Goal: Task Accomplishment & Management: Manage account settings

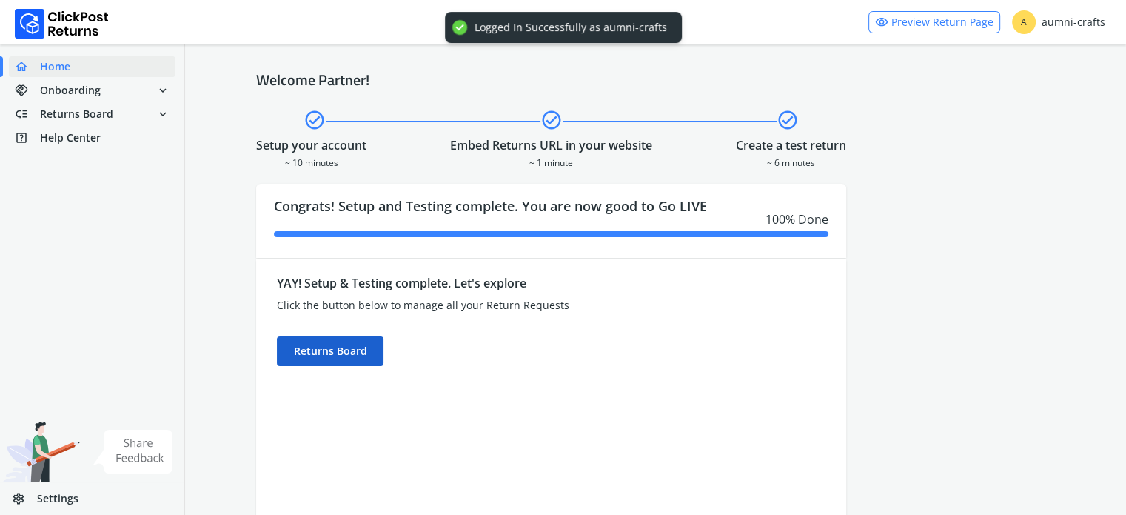
click at [342, 341] on div "Returns Board" at bounding box center [330, 351] width 107 height 30
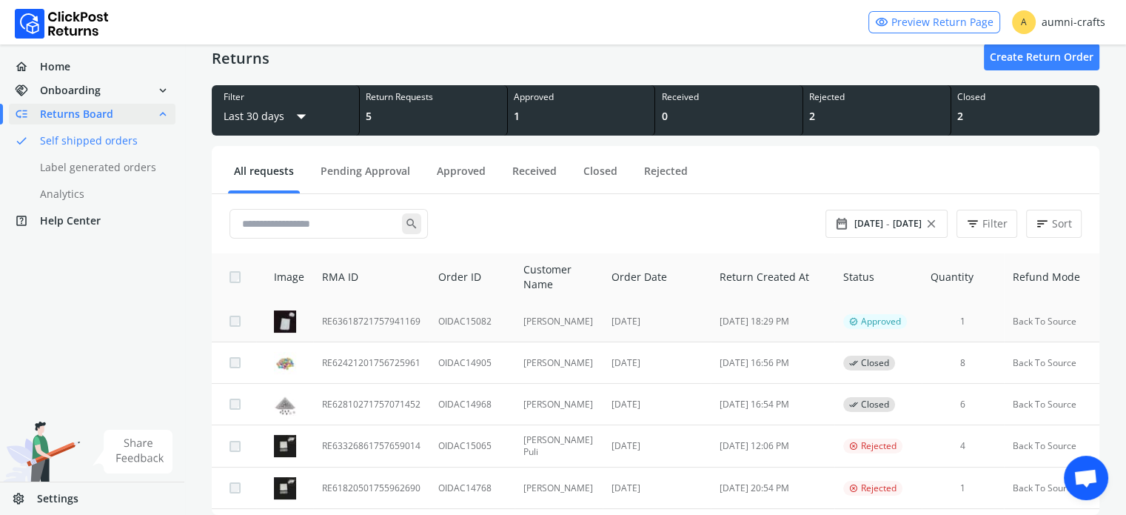
scroll to position [74, 0]
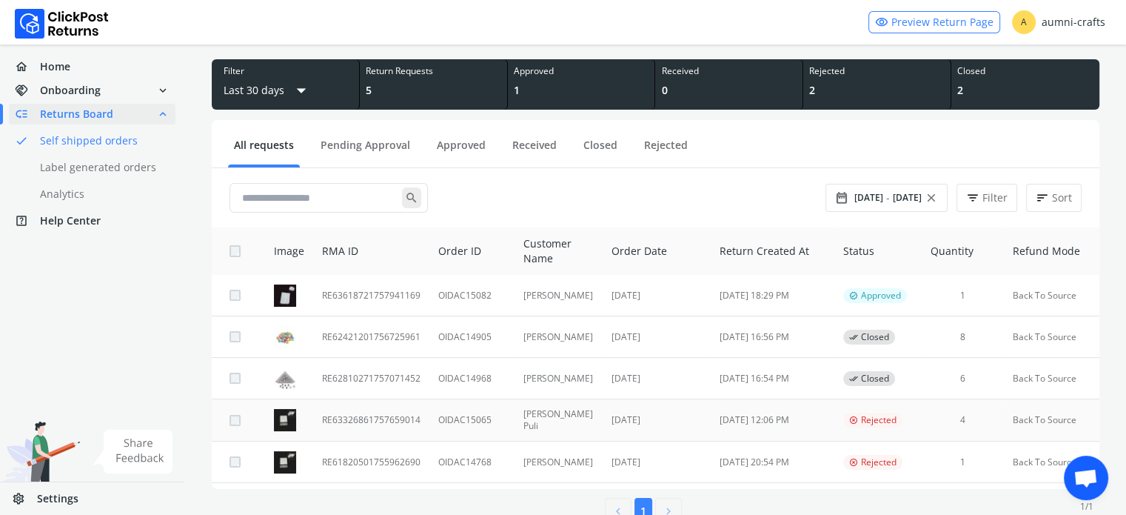
click at [351, 412] on td "RE63326861757659014" at bounding box center [371, 420] width 116 height 42
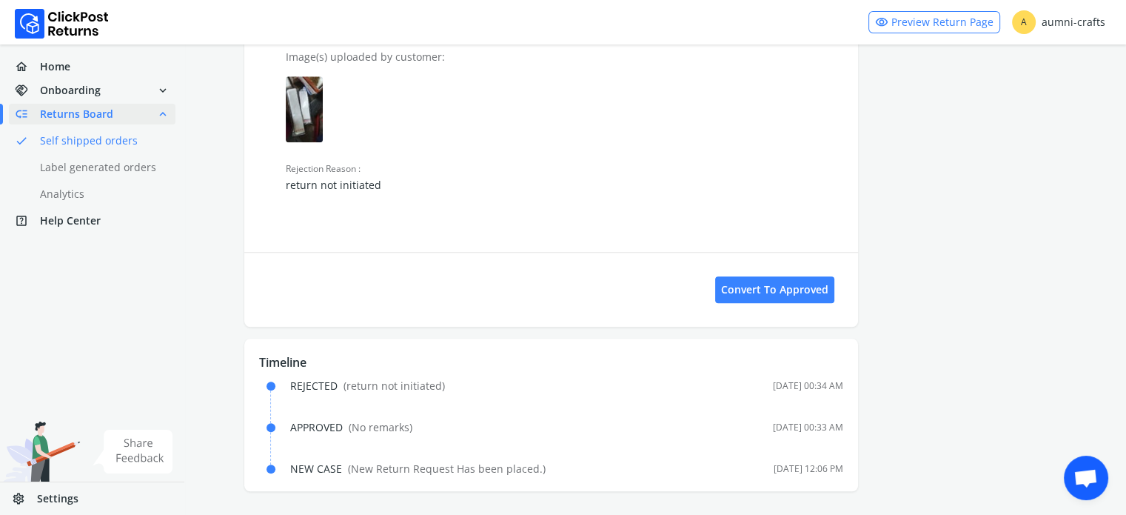
scroll to position [1536, 0]
click at [750, 293] on button "Convert to Approved" at bounding box center [774, 289] width 119 height 27
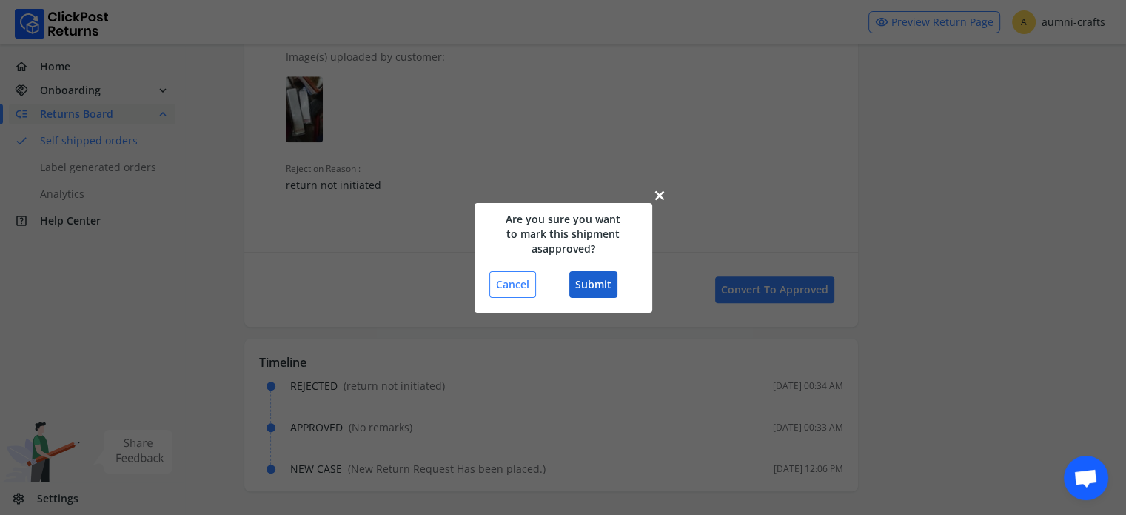
click at [595, 284] on button "Submit" at bounding box center [593, 284] width 48 height 27
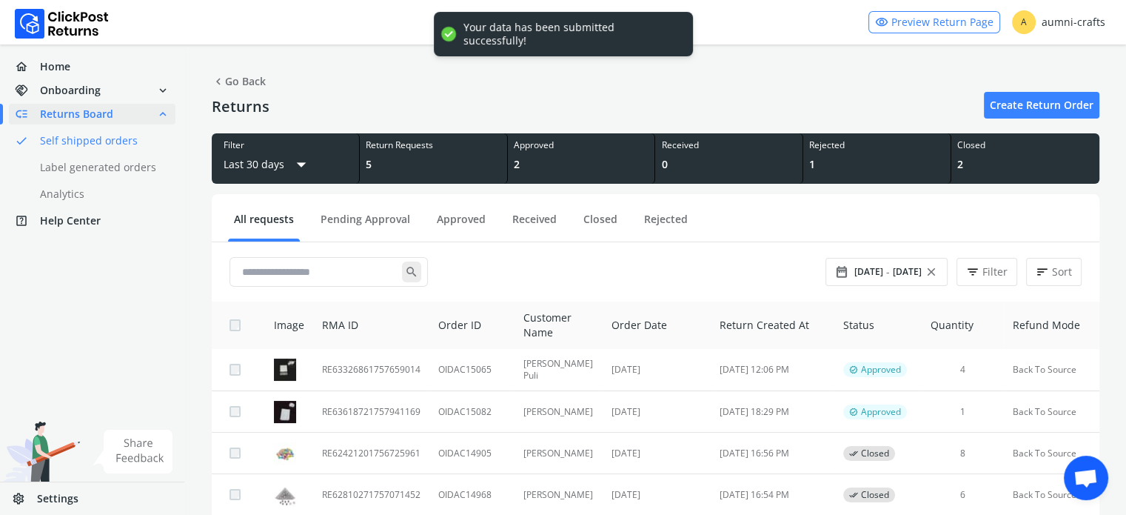
scroll to position [110, 0]
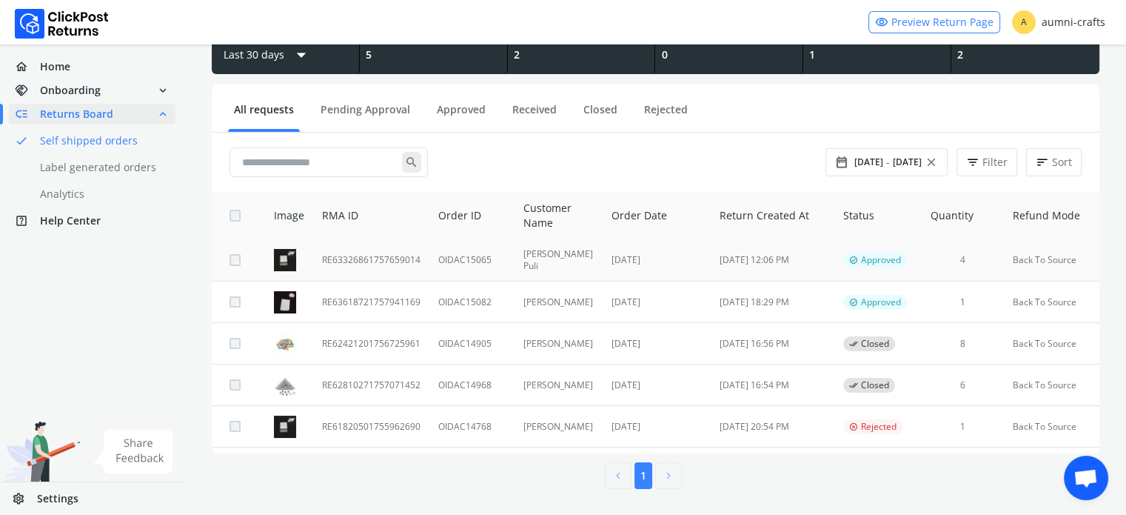
click at [344, 263] on td "RE63326861757659014" at bounding box center [371, 260] width 116 height 42
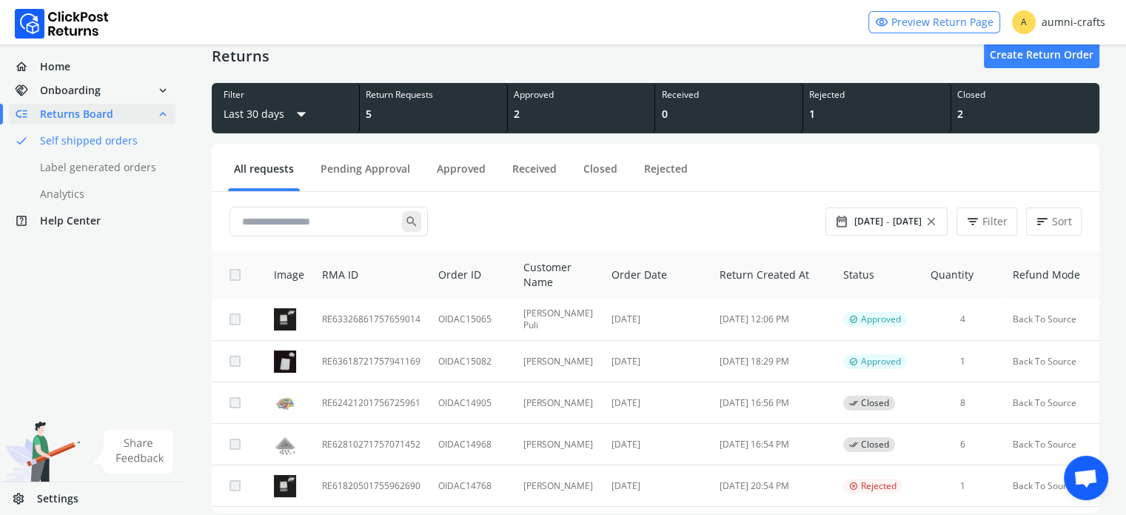
scroll to position [110, 0]
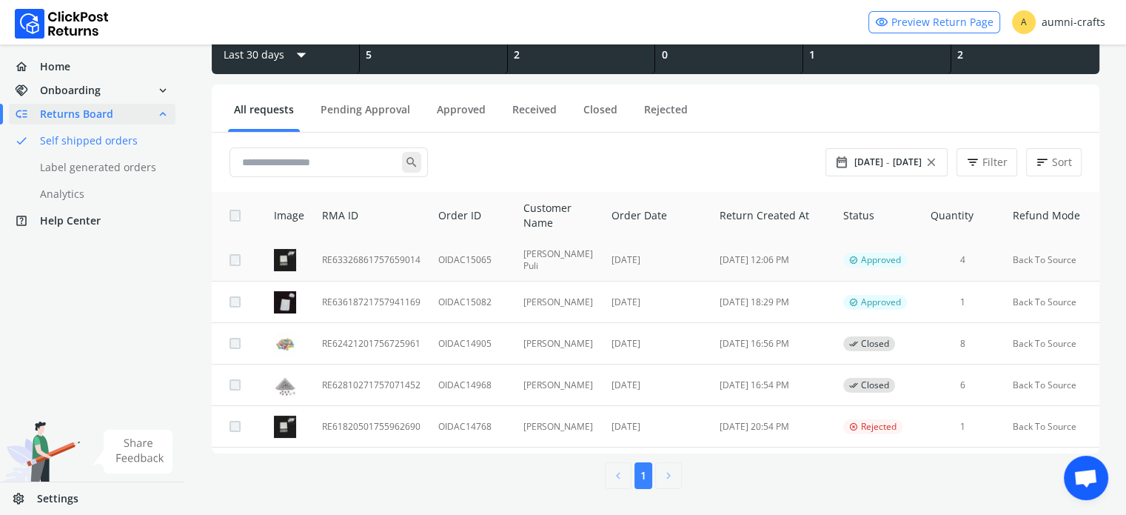
click at [376, 262] on td "RE63326861757659014" at bounding box center [371, 260] width 116 height 42
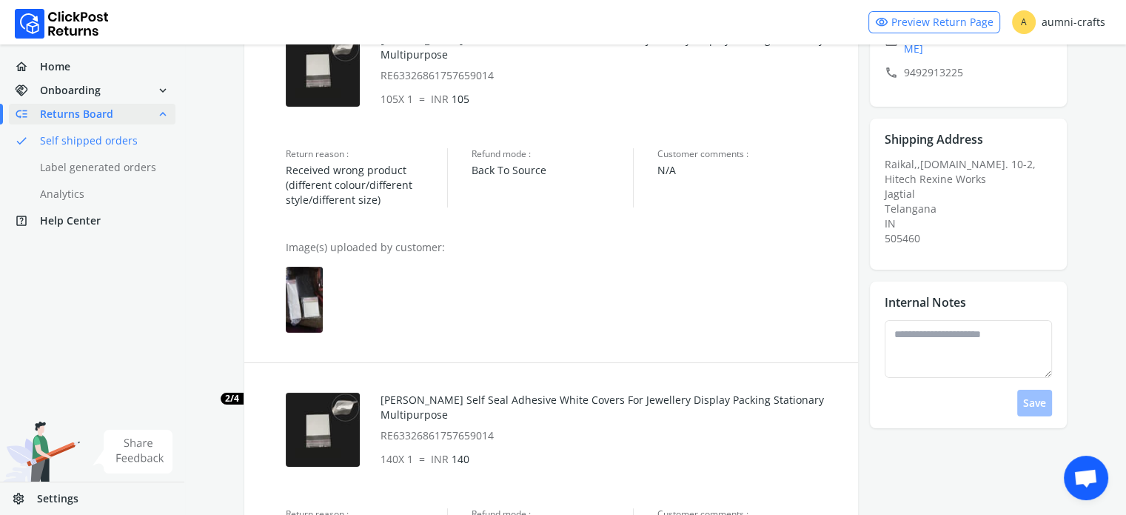
scroll to position [213, 0]
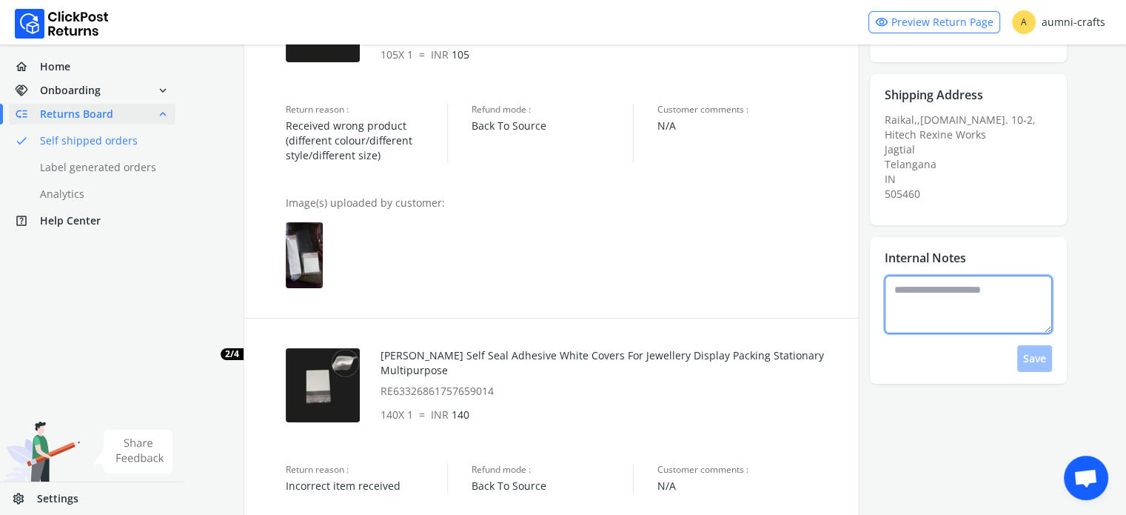
click at [905, 295] on textarea at bounding box center [968, 304] width 167 height 58
type textarea "*"
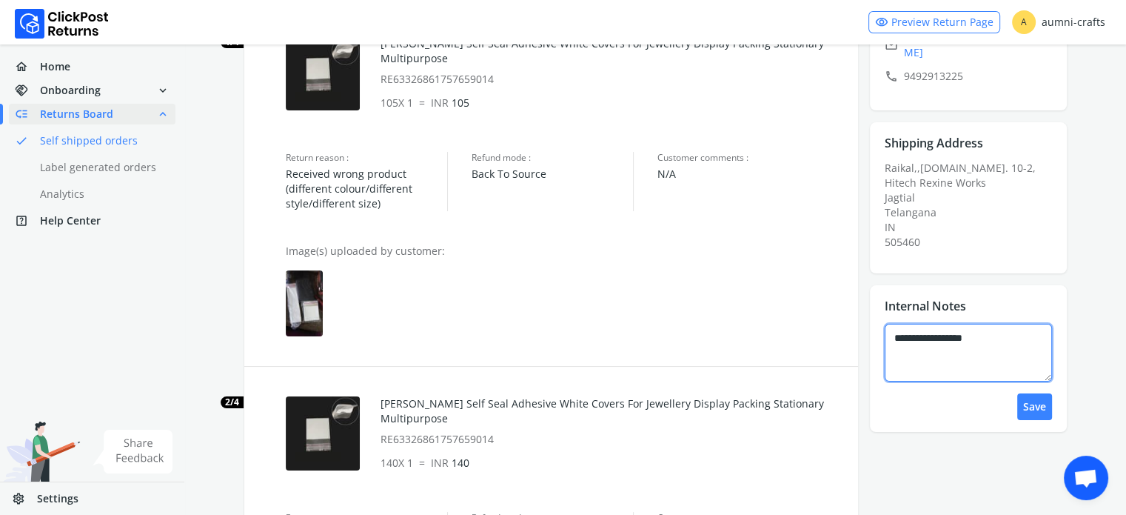
scroll to position [139, 0]
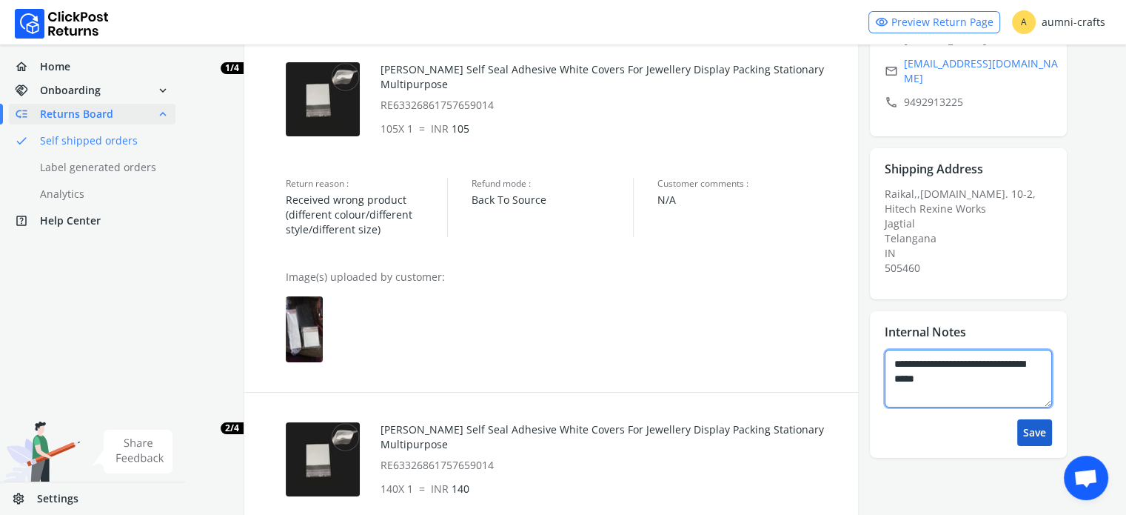
type textarea "**********"
click at [1045, 426] on button "Save" at bounding box center [1035, 432] width 35 height 27
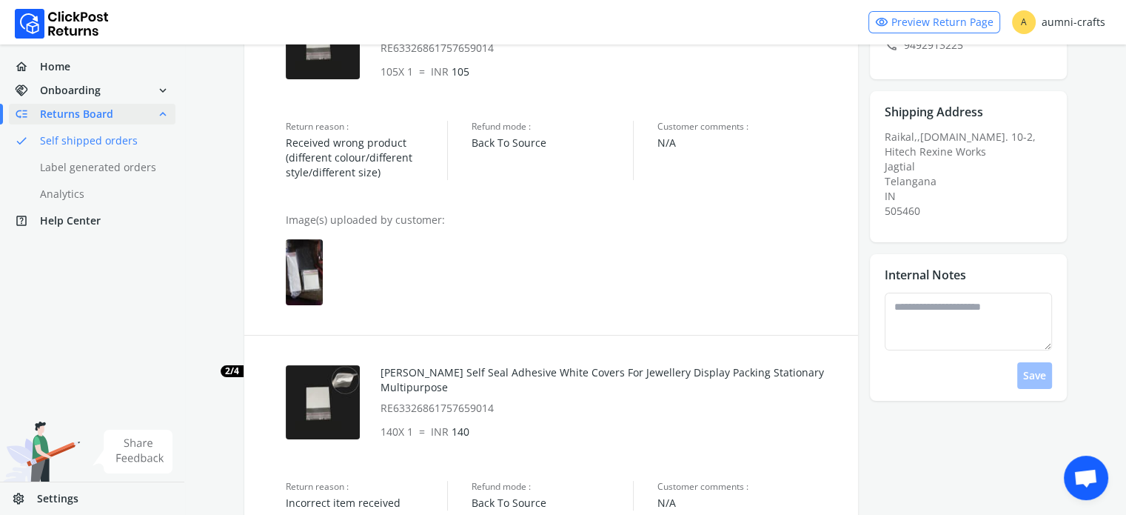
scroll to position [222, 0]
